Goal: Information Seeking & Learning: Learn about a topic

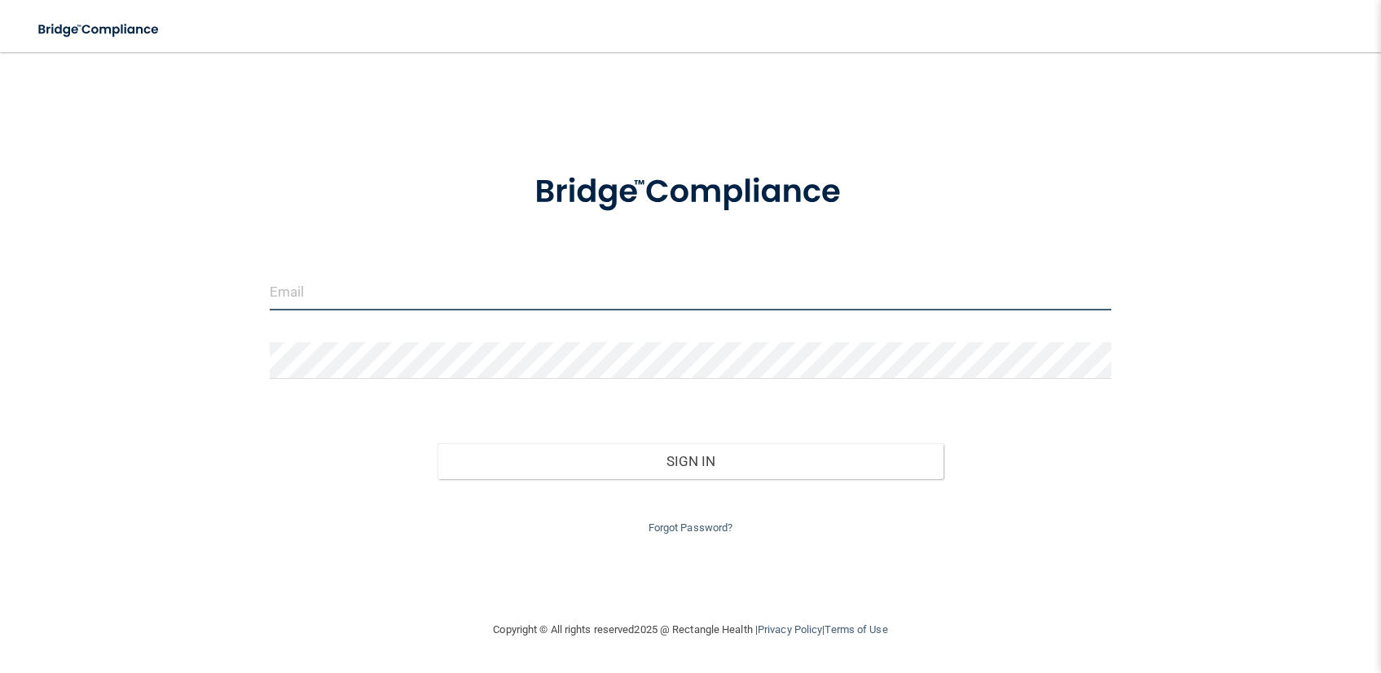
click at [426, 301] on input "email" at bounding box center [691, 292] width 842 height 37
type input "adriannaperez0802@icloud.com"
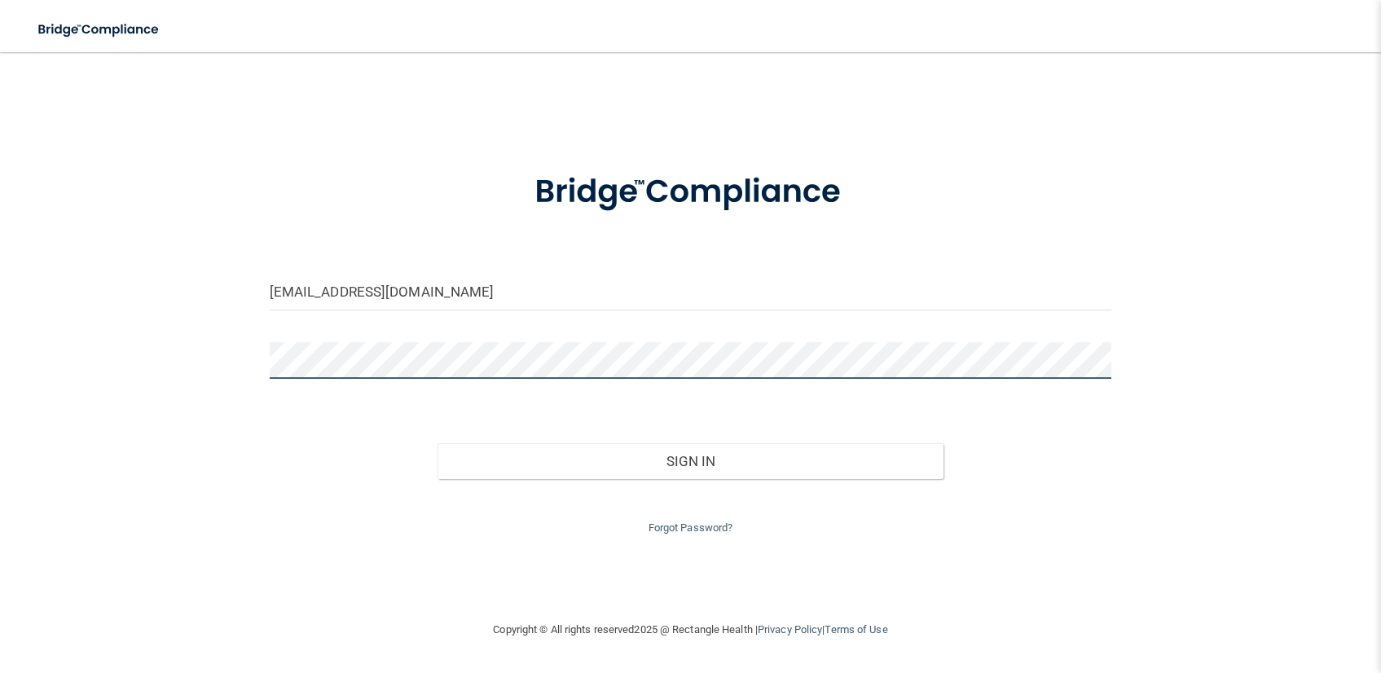
click at [437, 443] on button "Sign In" at bounding box center [689, 461] width 505 height 36
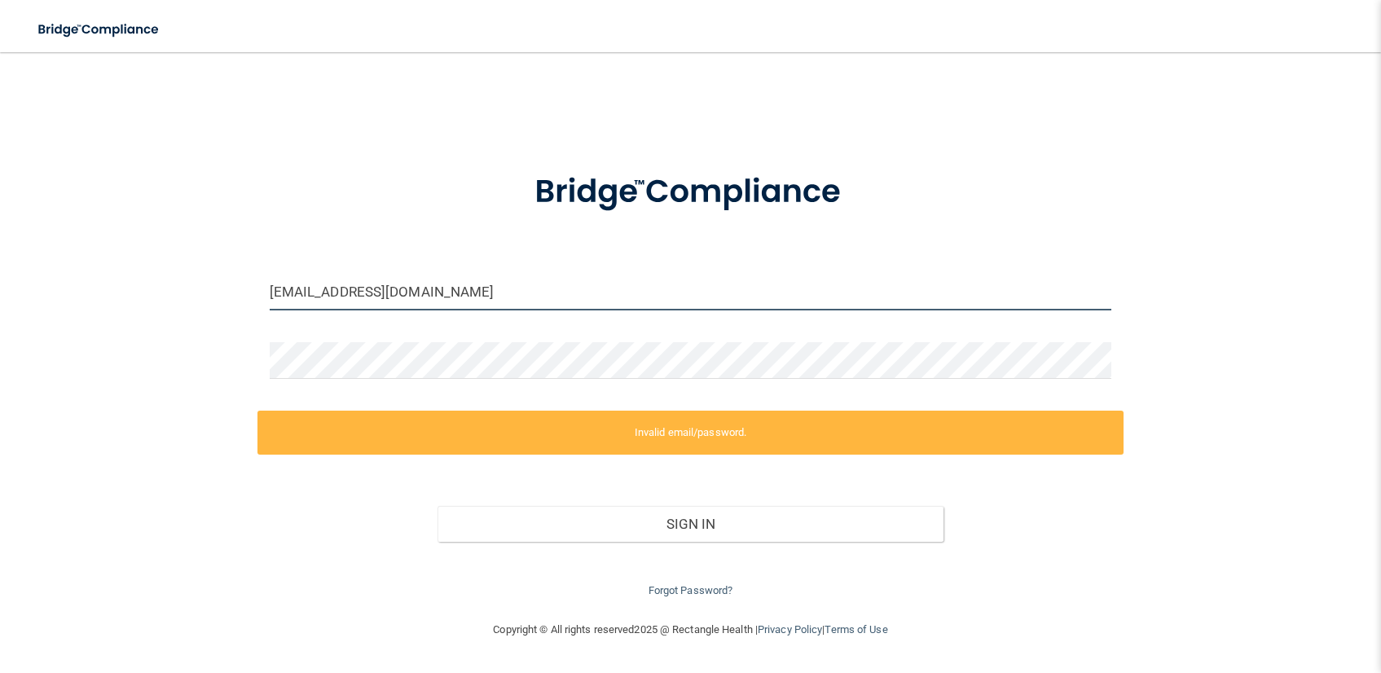
click at [518, 285] on input "adriannaperez0802@icloud.com" at bounding box center [691, 292] width 842 height 37
drag, startPoint x: 520, startPoint y: 287, endPoint x: 260, endPoint y: 287, distance: 259.9
click at [260, 287] on div "adriannaperez0802@icloud.com" at bounding box center [690, 298] width 867 height 49
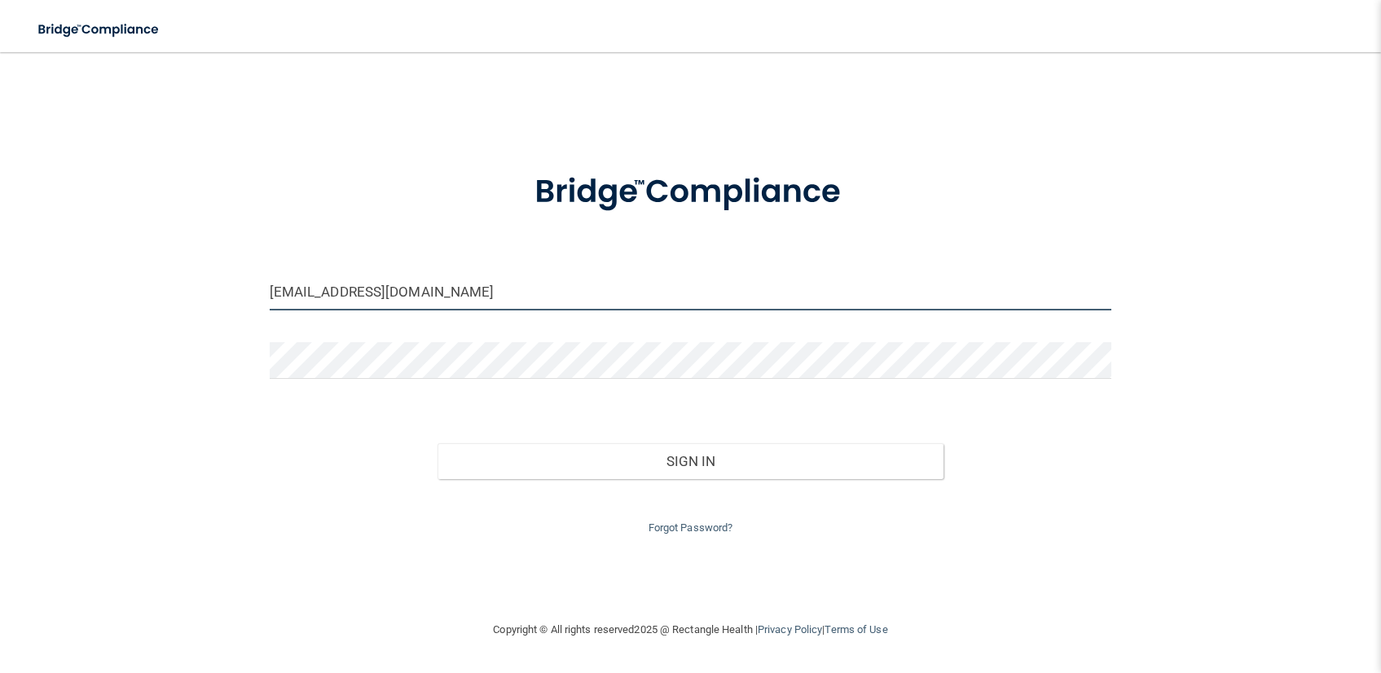
type input "[EMAIL_ADDRESS][DOMAIN_NAME]"
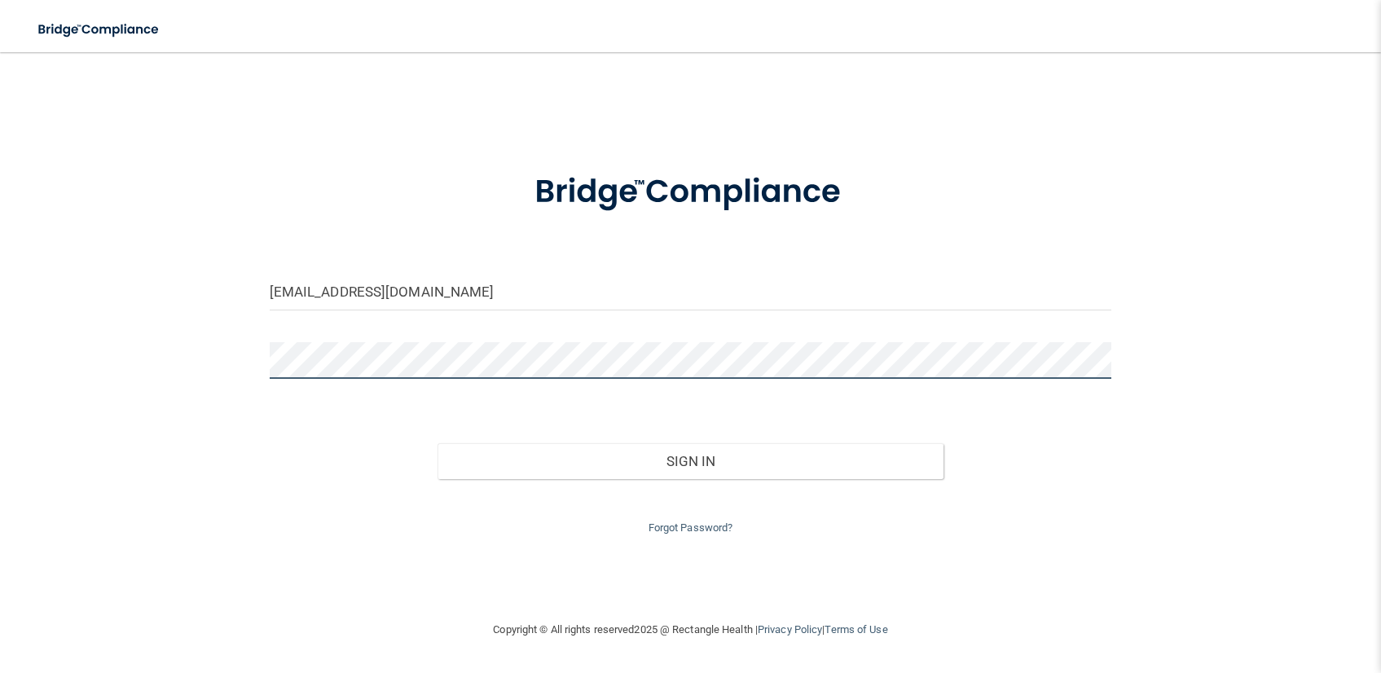
click at [234, 354] on div "ap3877072@gmail.com Invalid email/password. You don't have permission to access…" at bounding box center [691, 335] width 1316 height 535
click at [437, 443] on button "Sign In" at bounding box center [689, 461] width 505 height 36
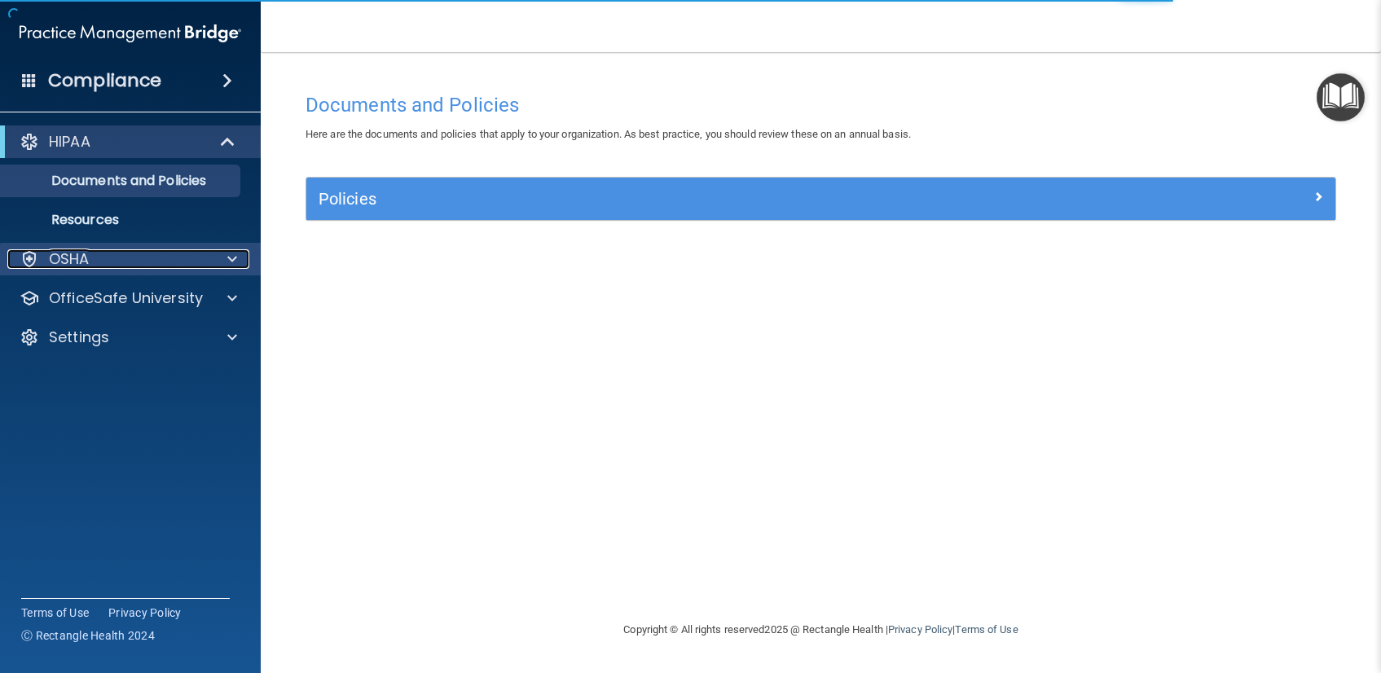
click at [116, 263] on div "OSHA" at bounding box center [108, 259] width 202 height 20
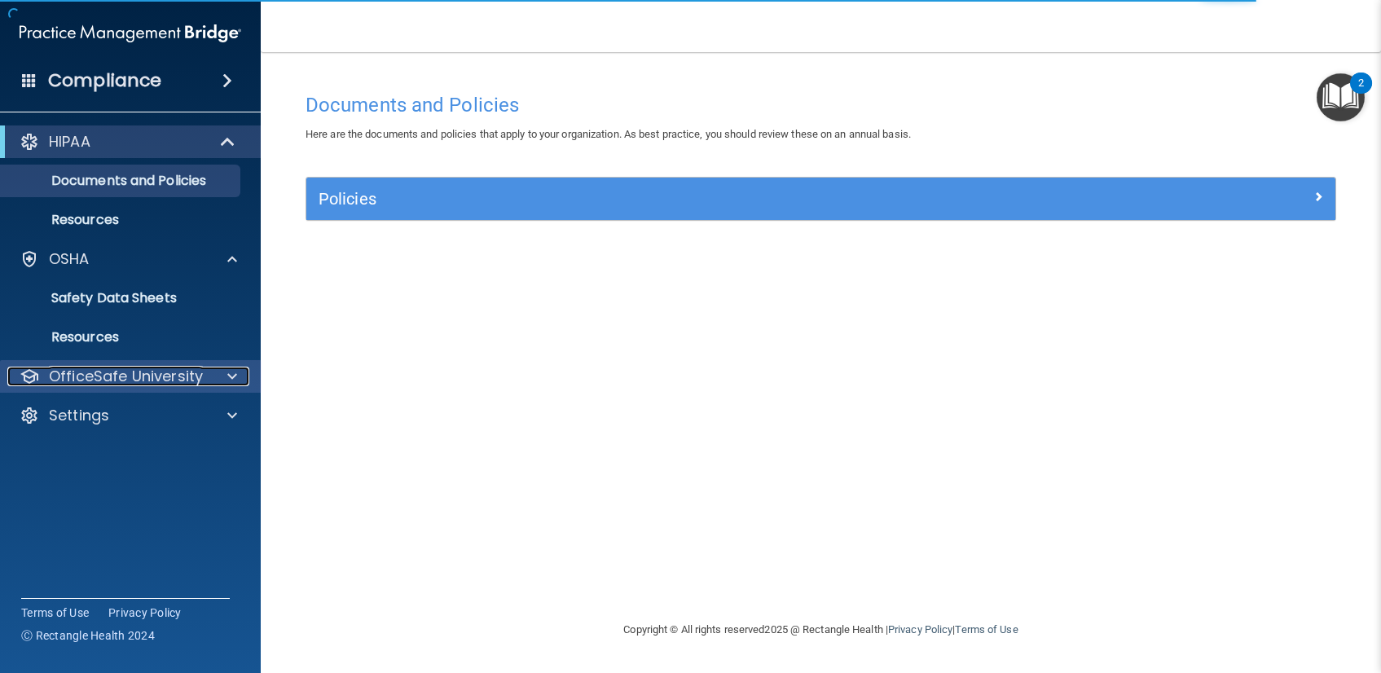
click at [140, 377] on p "OfficeSafe University" at bounding box center [126, 377] width 154 height 20
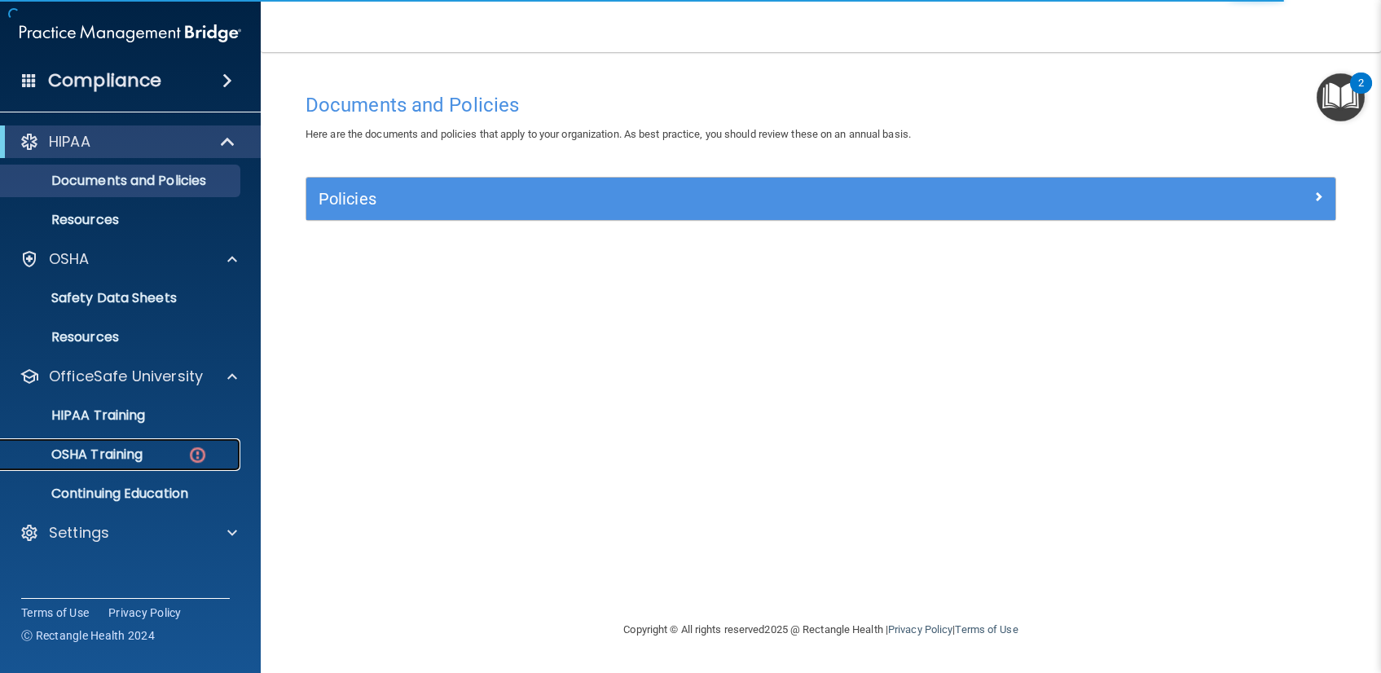
click at [151, 455] on div "OSHA Training" at bounding box center [122, 454] width 222 height 16
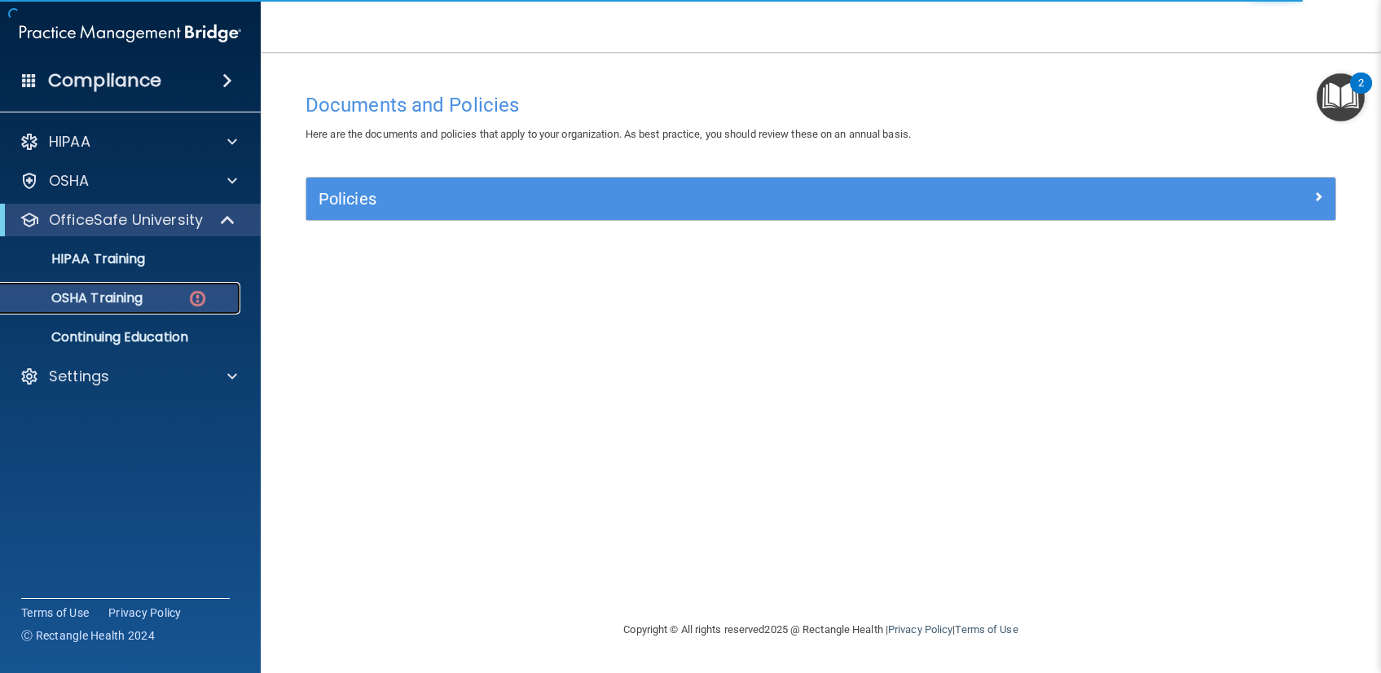
click at [156, 298] on div "OSHA Training" at bounding box center [122, 298] width 222 height 16
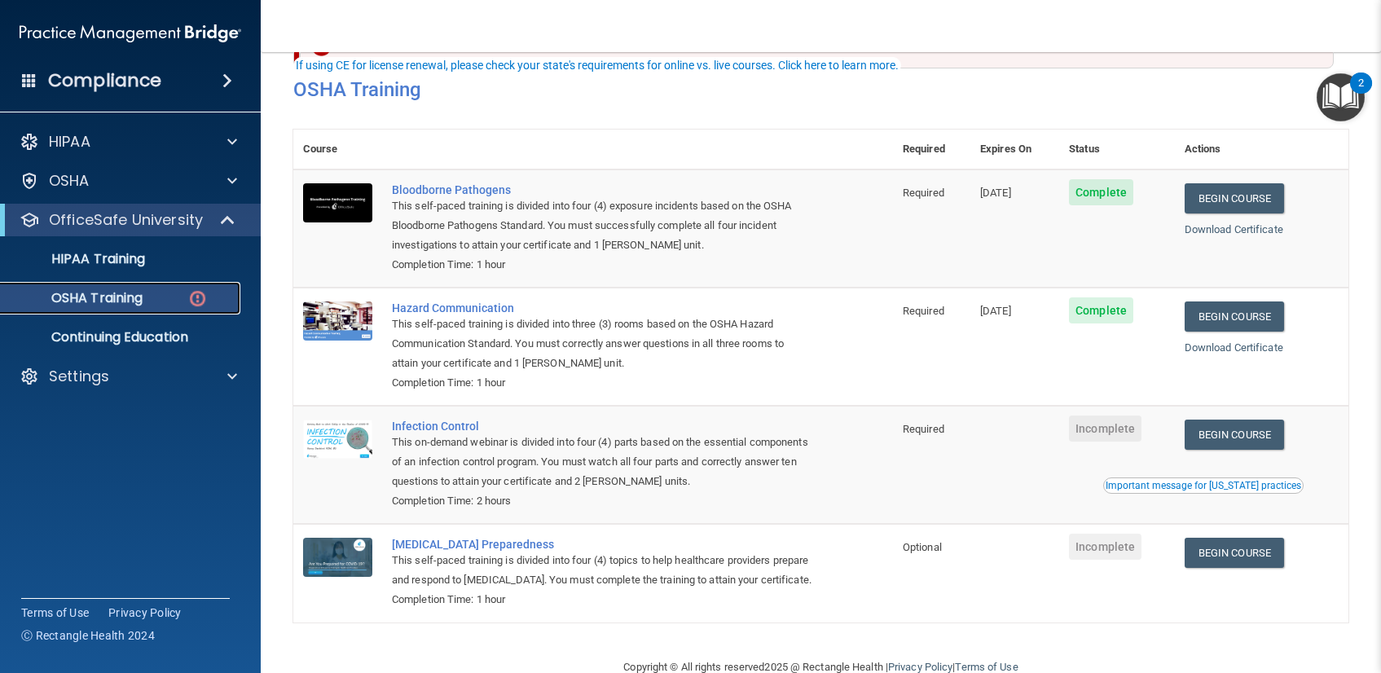
scroll to position [112, 0]
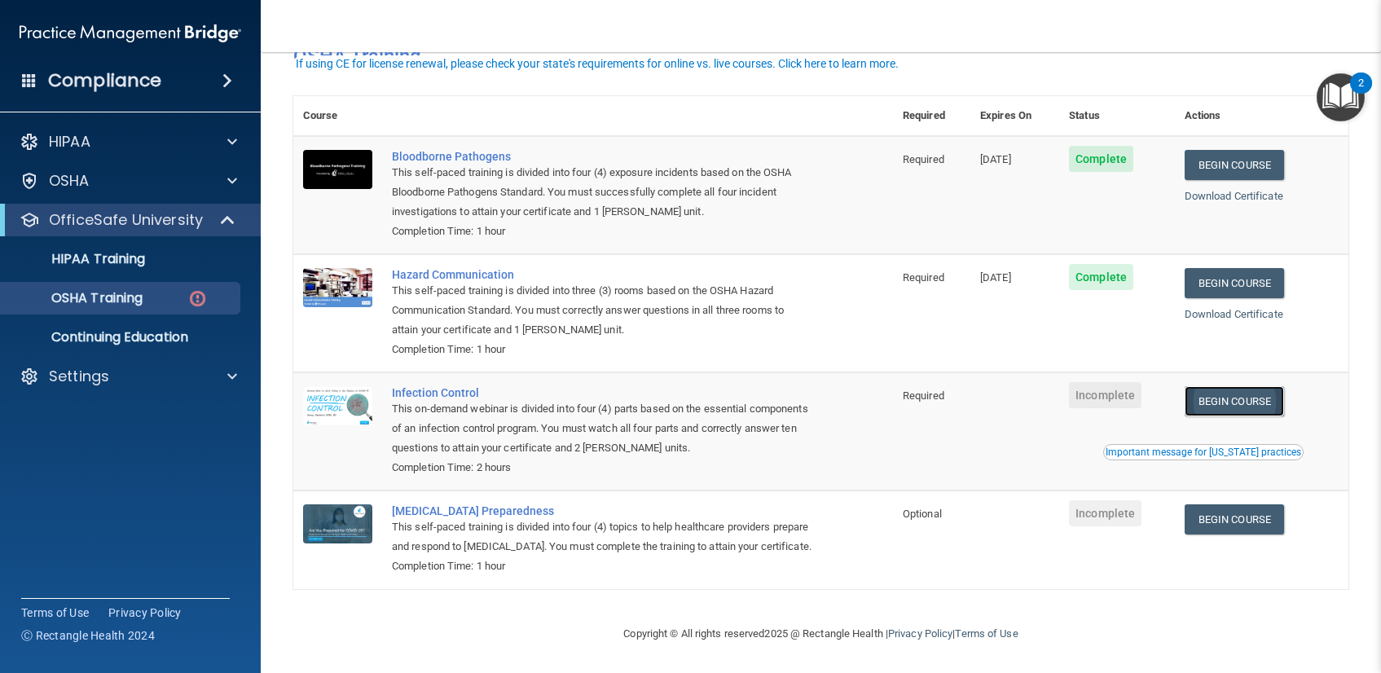
click at [1217, 386] on link "Begin Course" at bounding box center [1233, 401] width 99 height 30
click at [1349, 92] on img "Open Resource Center, 2 new notifications" at bounding box center [1340, 97] width 48 height 48
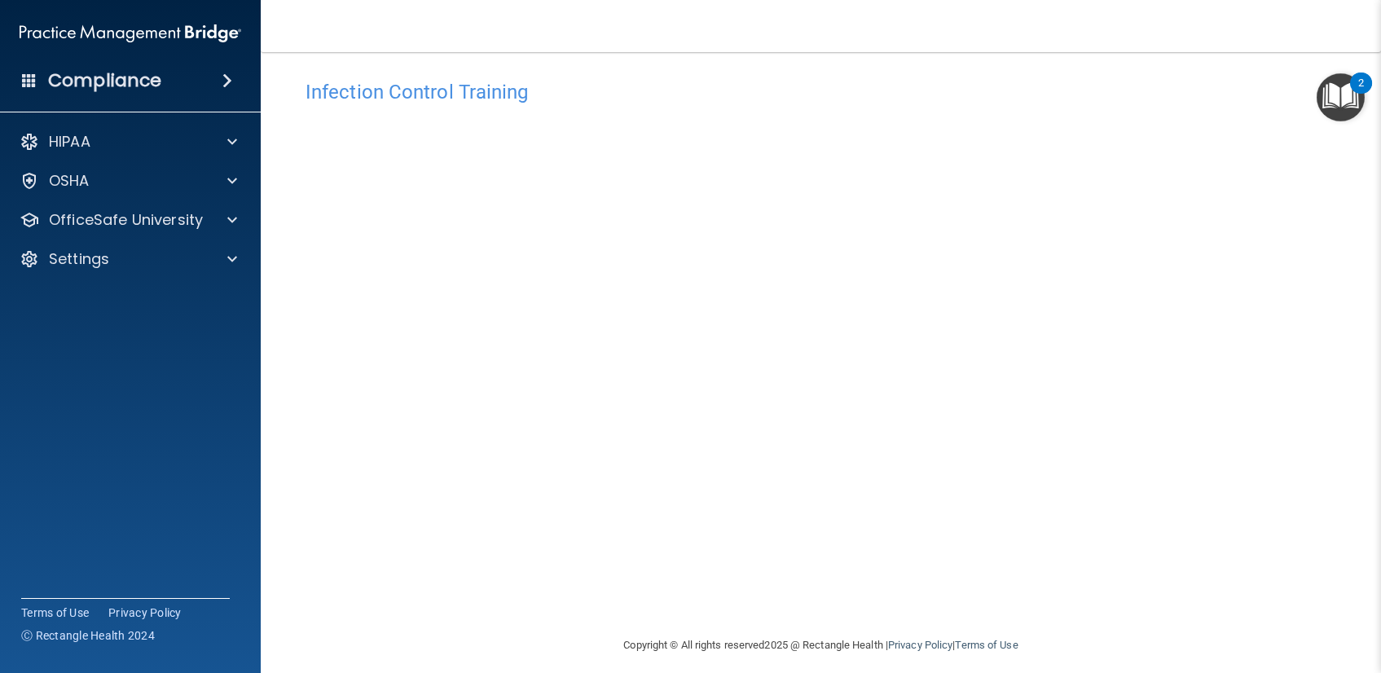
scroll to position [24, 0]
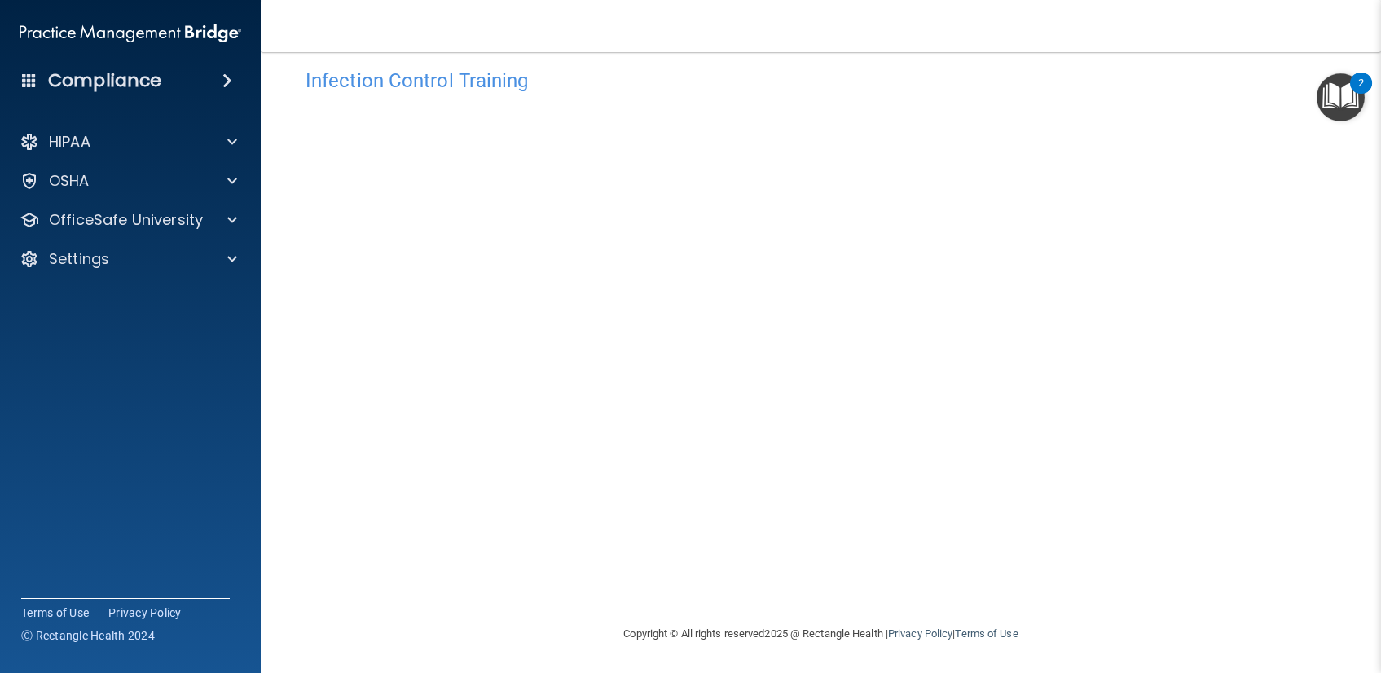
click at [1218, 321] on div "Infection Control Training This course doesn’t expire until . Are you sure you …" at bounding box center [820, 342] width 1055 height 564
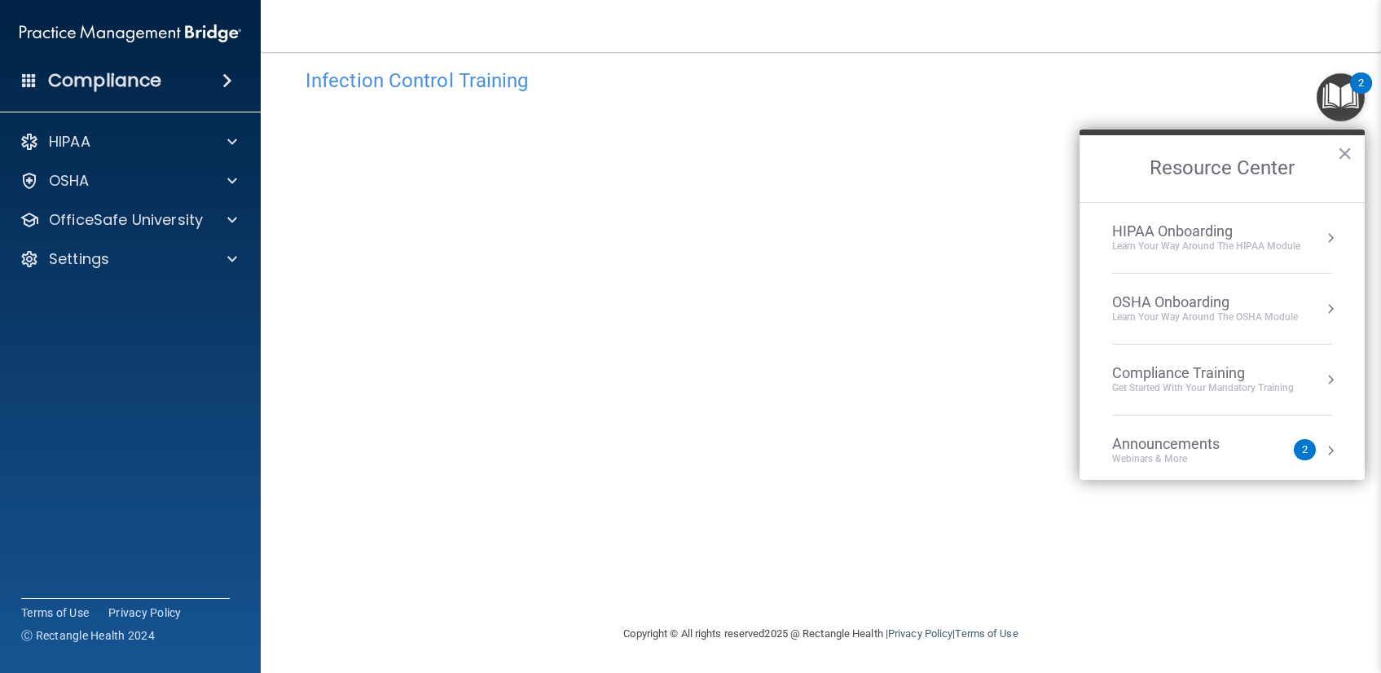
click at [1158, 174] on body "Compliance HIPAA Documents and Policies Report an Incident Business Associates …" at bounding box center [690, 336] width 1381 height 673
click at [1342, 152] on button "×" at bounding box center [1344, 153] width 15 height 26
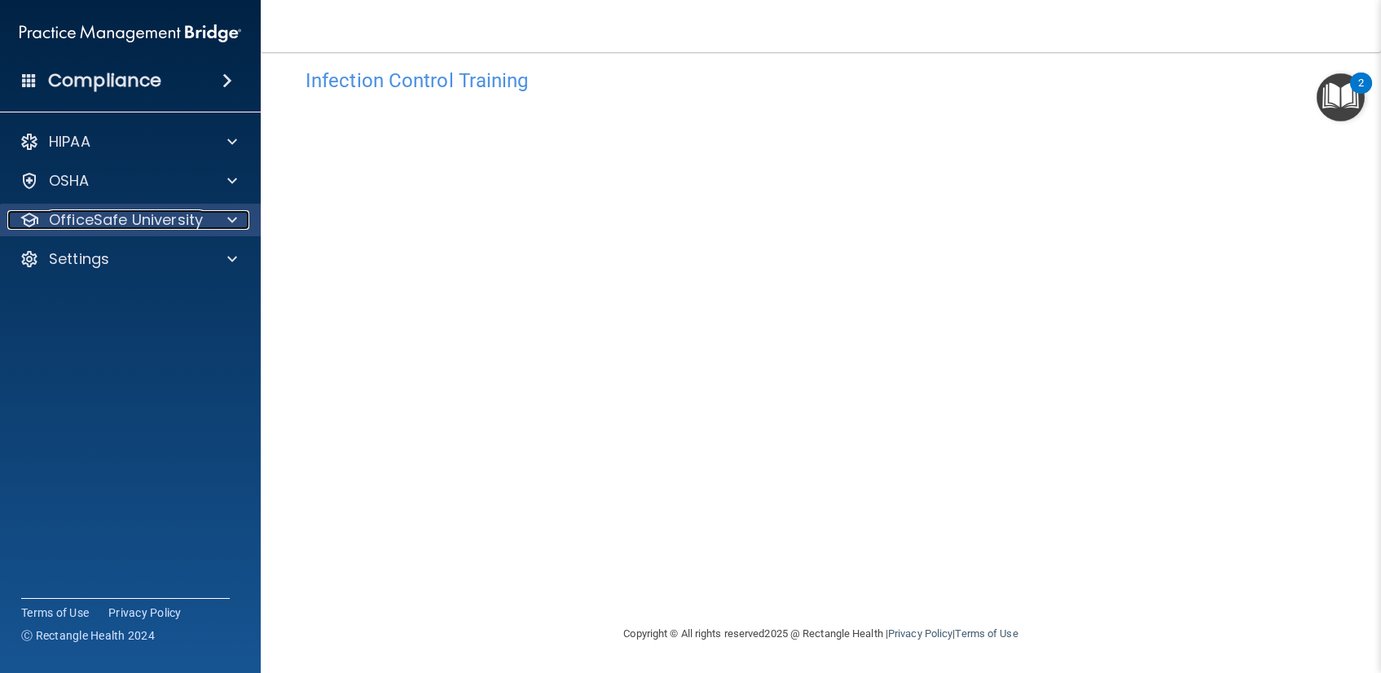
click at [98, 222] on p "OfficeSafe University" at bounding box center [126, 220] width 154 height 20
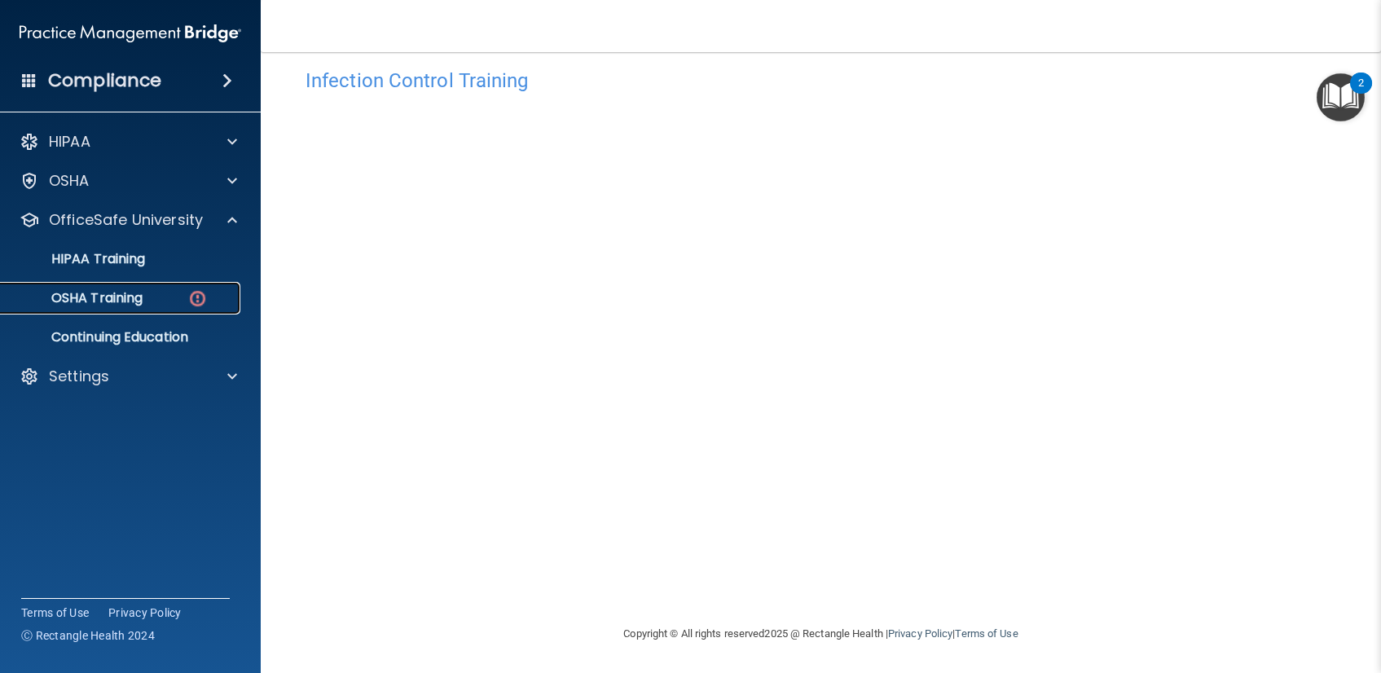
click at [138, 296] on p "OSHA Training" at bounding box center [77, 298] width 132 height 16
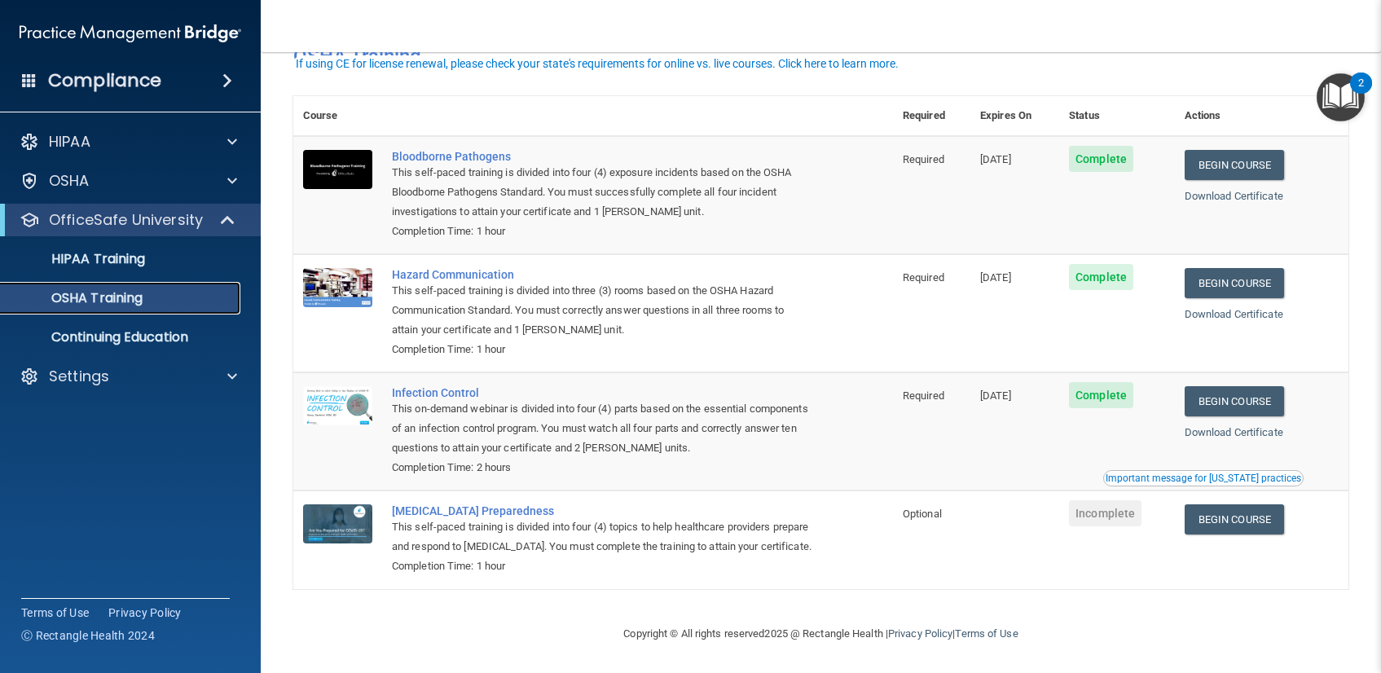
scroll to position [66, 0]
click at [1183, 473] on div "Important message for [US_STATE] practices" at bounding box center [1203, 478] width 196 height 10
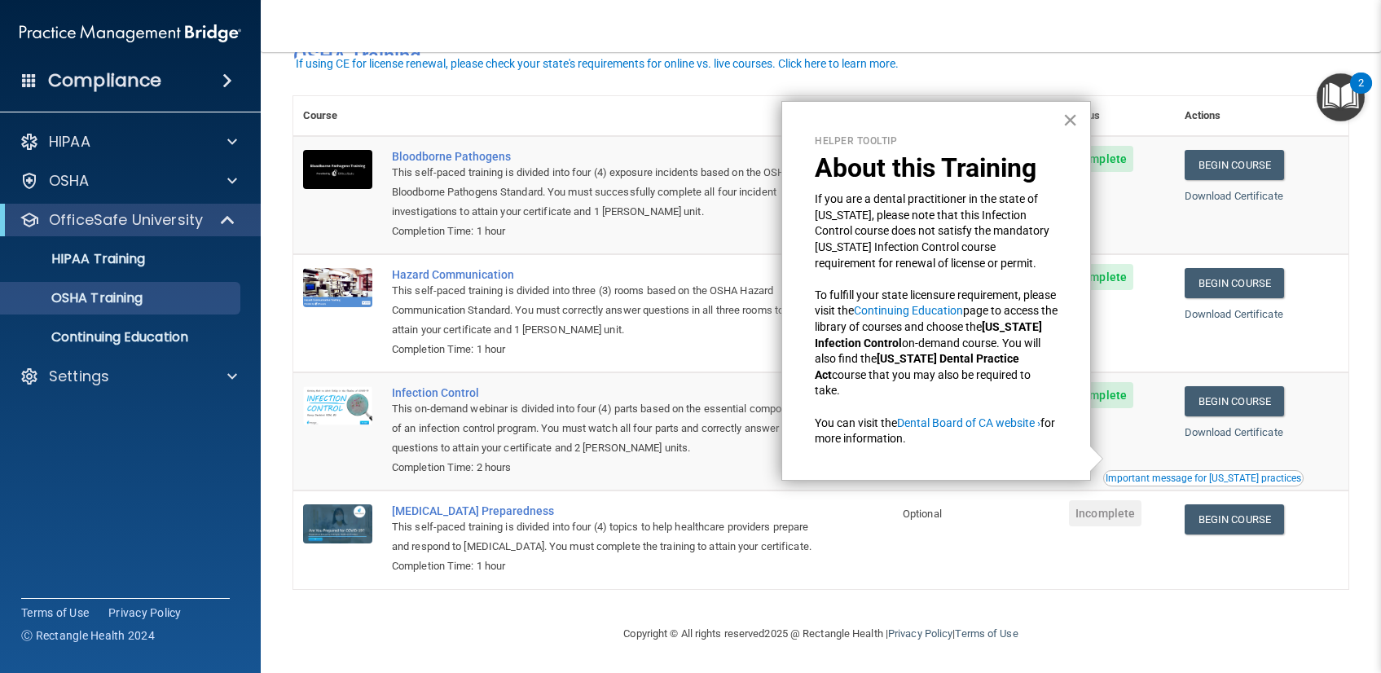
click at [1075, 112] on button "×" at bounding box center [1069, 120] width 15 height 26
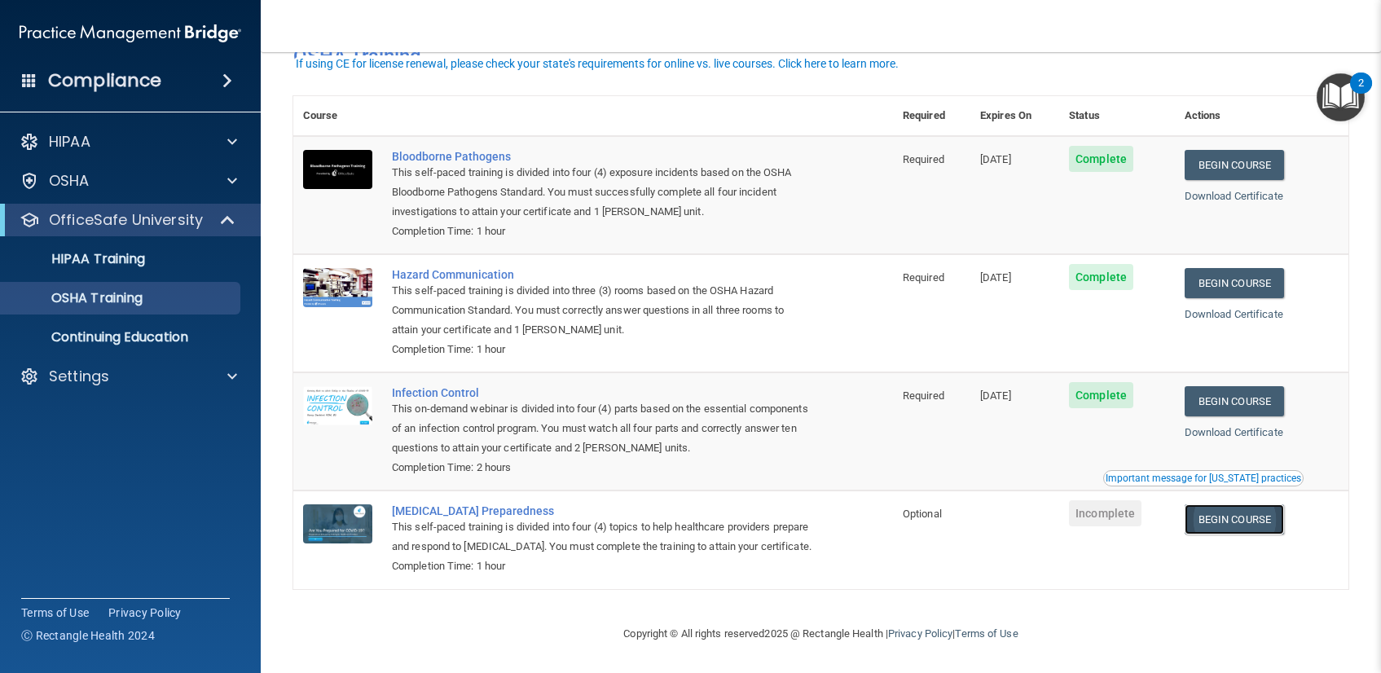
click at [1214, 504] on link "Begin Course" at bounding box center [1233, 519] width 99 height 30
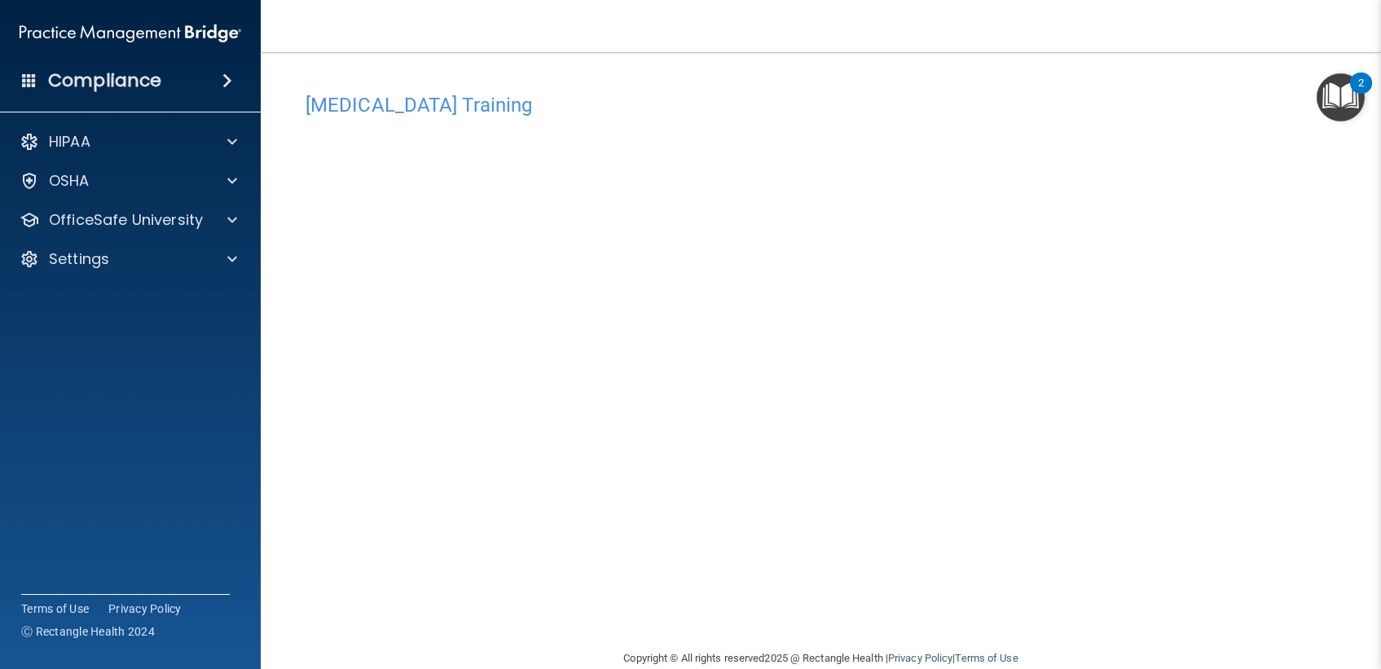
click at [1270, 233] on div "[MEDICAL_DATA] Training This course doesn’t expire until . Are you sure you wan…" at bounding box center [820, 367] width 1055 height 564
click at [1231, 319] on div "[MEDICAL_DATA] Training This course doesn’t expire until . Are you sure you wan…" at bounding box center [820, 367] width 1055 height 564
click at [1250, 340] on div "[MEDICAL_DATA] Training This course doesn’t expire until . Are you sure you wan…" at bounding box center [820, 367] width 1055 height 564
click at [1194, 453] on div "[MEDICAL_DATA] Training This course doesn’t expire until . Are you sure you wan…" at bounding box center [820, 367] width 1055 height 564
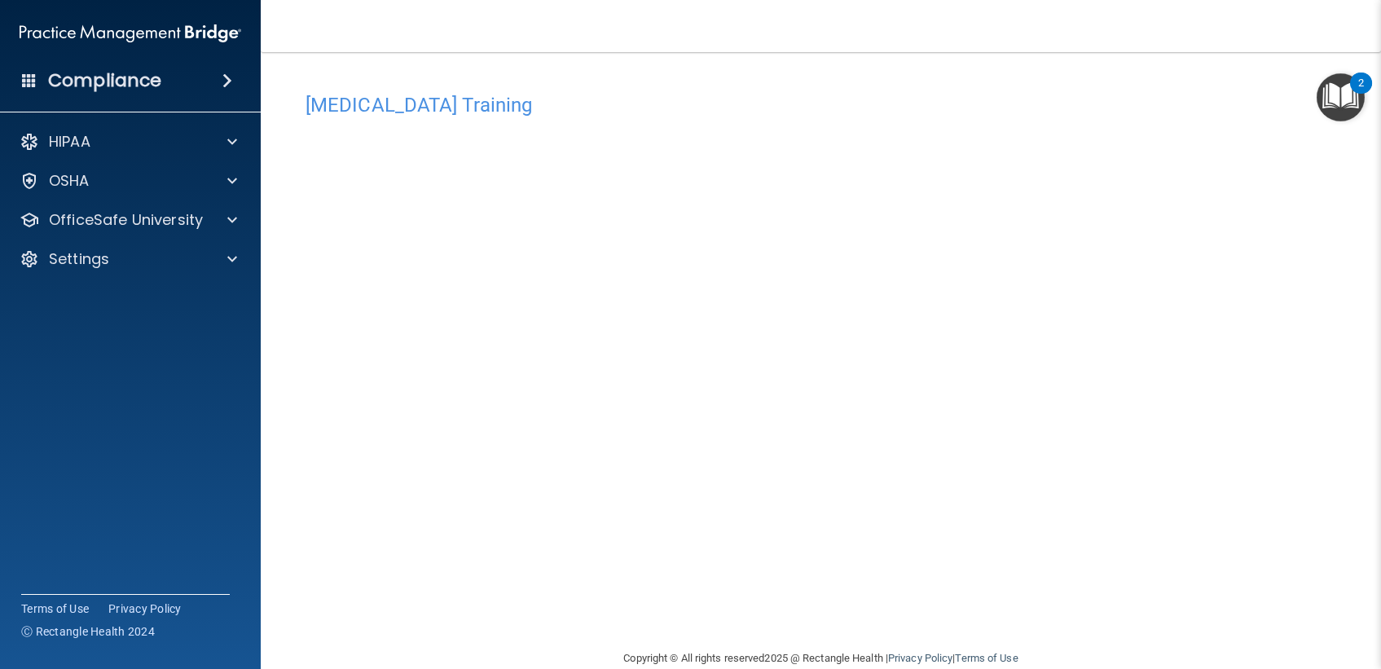
click at [1141, 321] on div "[MEDICAL_DATA] Training This course doesn’t expire until . Are you sure you wan…" at bounding box center [820, 367] width 1055 height 564
click at [1223, 338] on div "[MEDICAL_DATA] Training This course doesn’t expire until . Are you sure you wan…" at bounding box center [820, 367] width 1055 height 564
click at [126, 229] on p "OfficeSafe University" at bounding box center [126, 220] width 154 height 20
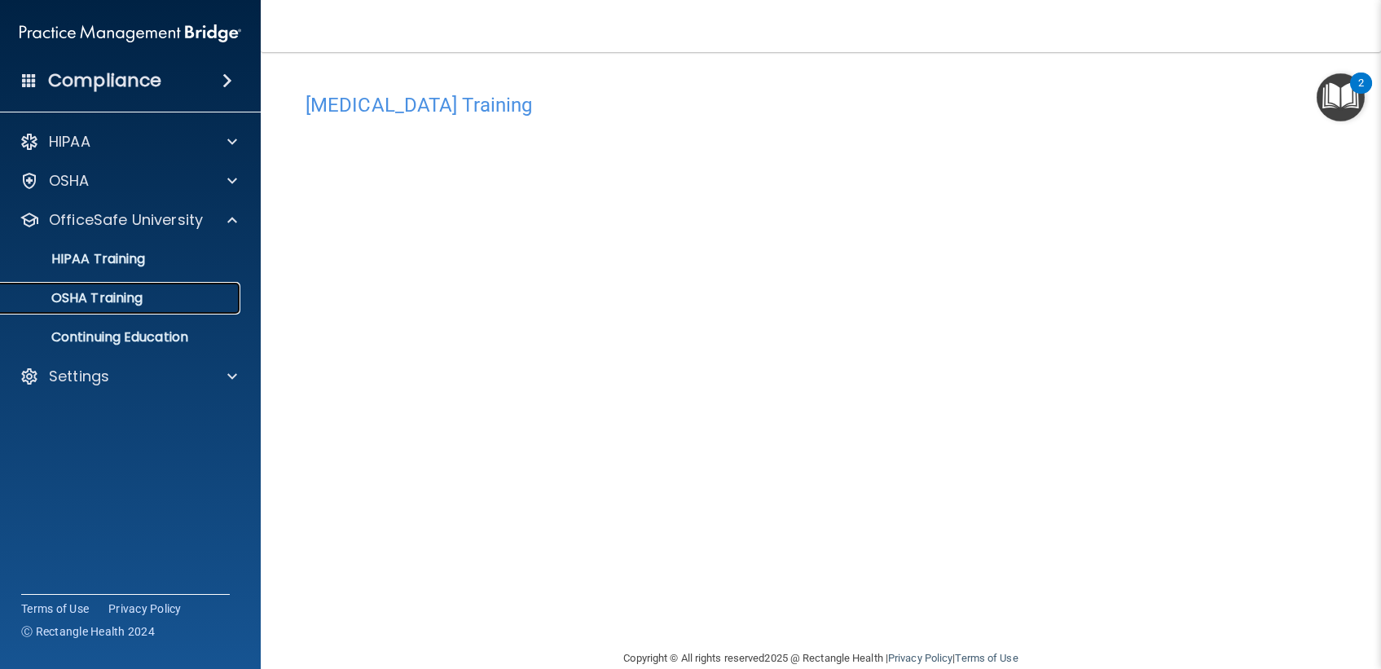
click at [157, 283] on link "OSHA Training" at bounding box center [112, 298] width 257 height 33
